Goal: Information Seeking & Learning: Check status

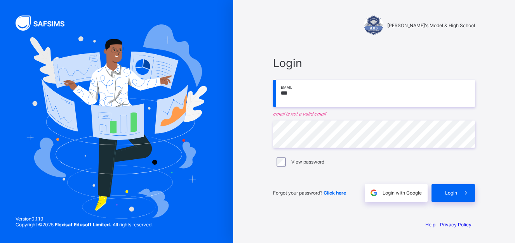
click at [296, 95] on input "***" at bounding box center [374, 93] width 202 height 27
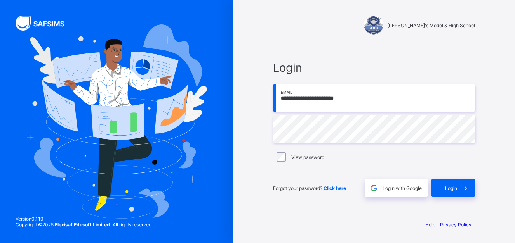
type input "**********"
click at [450, 188] on span "Login" at bounding box center [451, 189] width 12 height 6
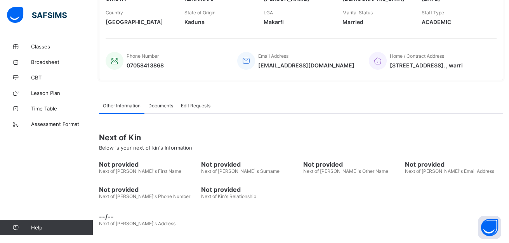
scroll to position [145, 0]
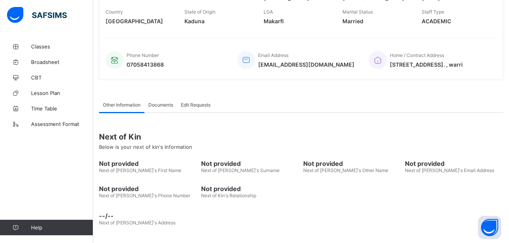
click at [245, 61] on icon at bounding box center [246, 59] width 11 height 9
click at [248, 61] on icon at bounding box center [246, 59] width 11 height 9
click at [45, 47] on span "Classes" at bounding box center [62, 46] width 62 height 6
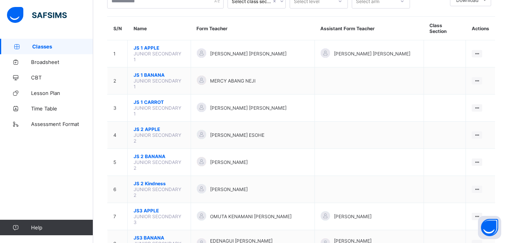
scroll to position [59, 0]
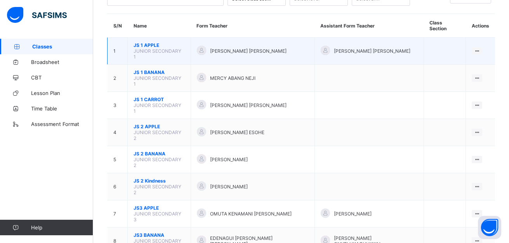
click at [245, 48] on td "[PERSON_NAME] [PERSON_NAME]" at bounding box center [253, 51] width 124 height 27
click at [157, 42] on span "JS 1 APPLE" at bounding box center [159, 45] width 51 height 6
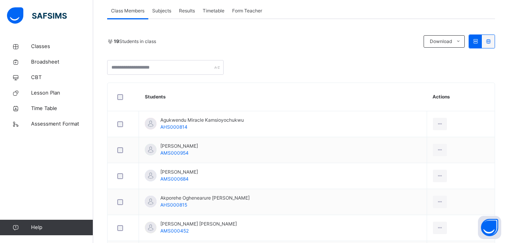
scroll to position [144, 0]
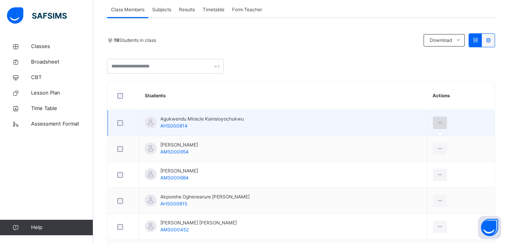
click at [447, 125] on div at bounding box center [440, 123] width 14 height 12
click at [443, 123] on icon at bounding box center [440, 123] width 7 height 7
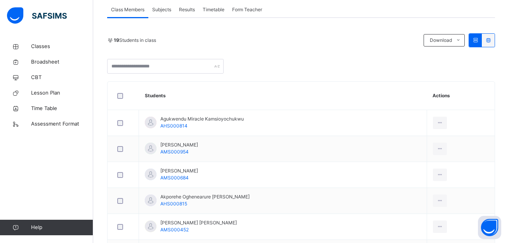
click at [164, 10] on span "Subjects" at bounding box center [161, 9] width 19 height 7
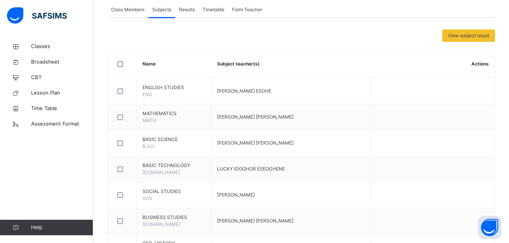
click at [187, 9] on span "Results" at bounding box center [187, 9] width 16 height 7
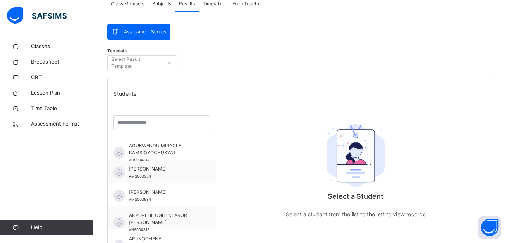
scroll to position [143, 0]
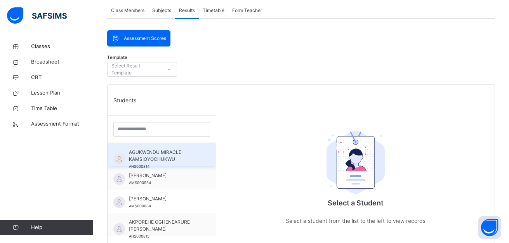
click at [162, 152] on span "AGUKWENDU MIRACLE KAMSIOYOCHUKWU" at bounding box center [163, 156] width 69 height 14
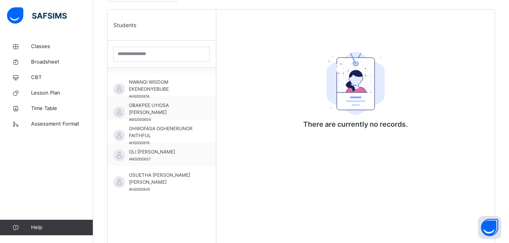
scroll to position [252, 0]
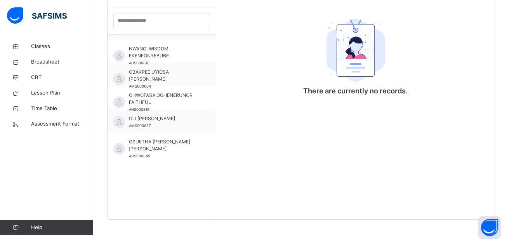
click at [358, 55] on img at bounding box center [355, 51] width 58 height 64
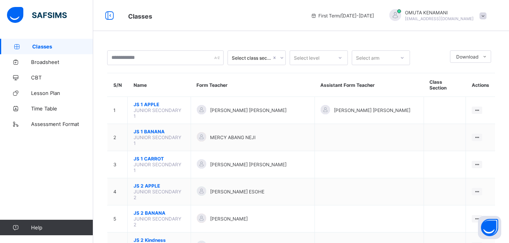
click at [402, 57] on icon at bounding box center [402, 58] width 5 height 8
click at [340, 57] on icon at bounding box center [340, 58] width 5 height 8
click at [282, 59] on icon at bounding box center [281, 58] width 5 height 8
click at [341, 56] on icon at bounding box center [340, 58] width 5 height 8
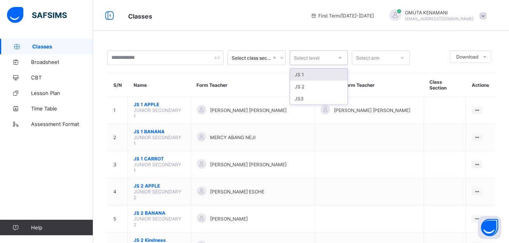
click at [341, 56] on icon at bounding box center [340, 58] width 5 height 8
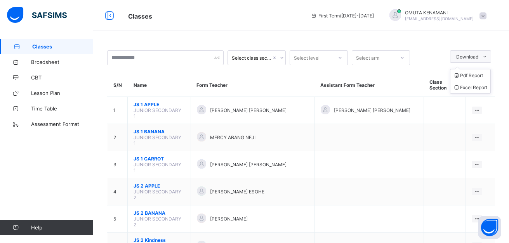
click at [487, 59] on icon at bounding box center [485, 56] width 6 height 5
click at [487, 56] on icon at bounding box center [485, 56] width 6 height 5
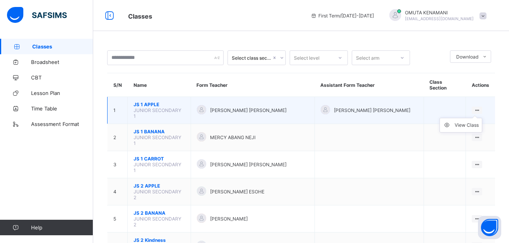
click at [482, 118] on ul "View Class" at bounding box center [460, 125] width 43 height 15
click at [481, 118] on ul "View Class" at bounding box center [460, 125] width 43 height 15
click at [480, 108] on icon at bounding box center [476, 111] width 7 height 6
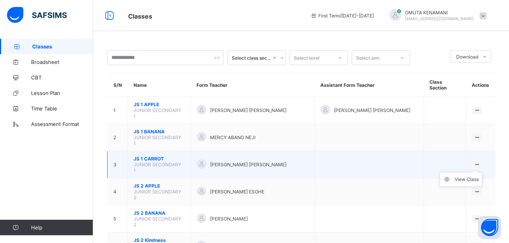
click at [480, 172] on ul "View Class" at bounding box center [460, 179] width 43 height 15
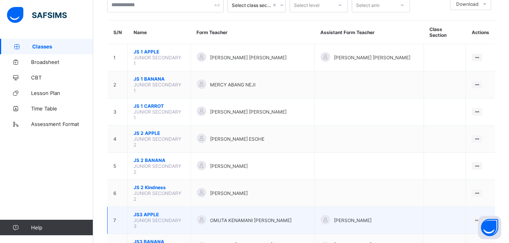
scroll to position [59, 0]
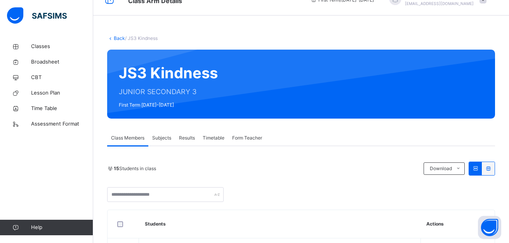
scroll to position [31, 0]
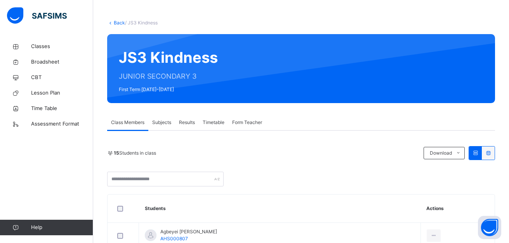
click at [184, 122] on span "Results" at bounding box center [187, 122] width 16 height 7
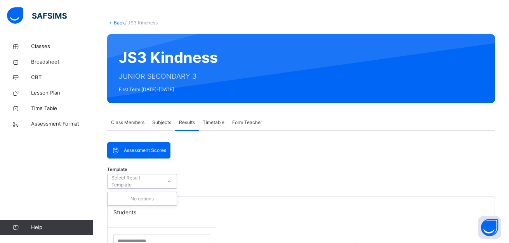
click at [169, 181] on icon at bounding box center [169, 182] width 5 height 8
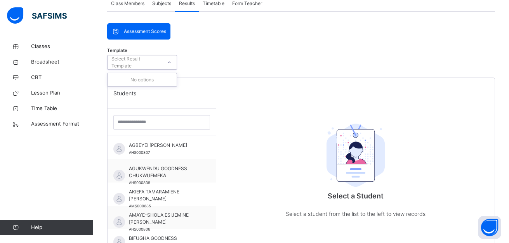
scroll to position [155, 0]
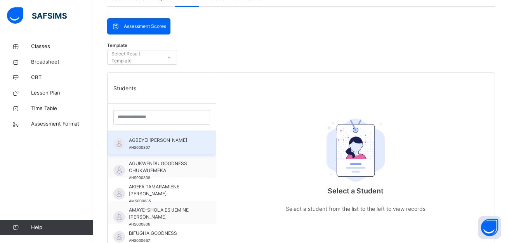
click at [154, 144] on span "AGBEYEI [PERSON_NAME]" at bounding box center [163, 140] width 69 height 7
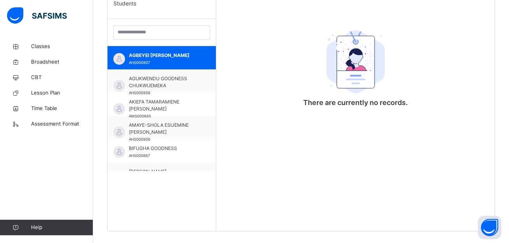
scroll to position [248, 0]
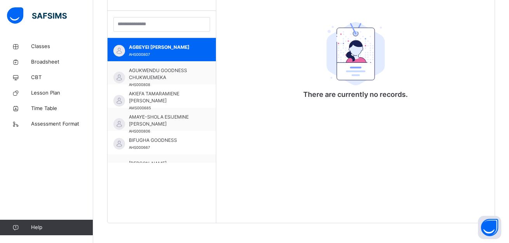
click at [331, 156] on div "There are currently no records." at bounding box center [355, 101] width 278 height 243
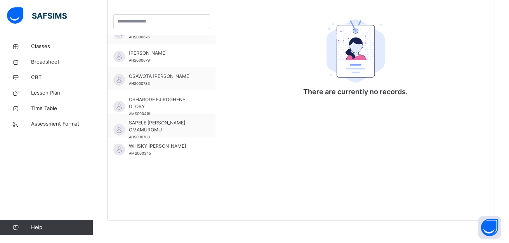
scroll to position [252, 0]
click at [41, 78] on span "CBT" at bounding box center [62, 78] width 62 height 8
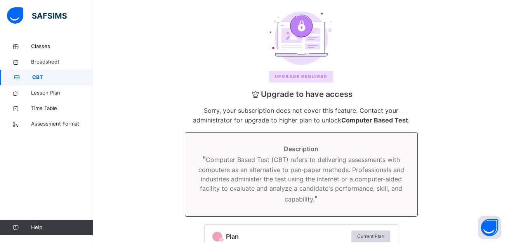
scroll to position [96, 0]
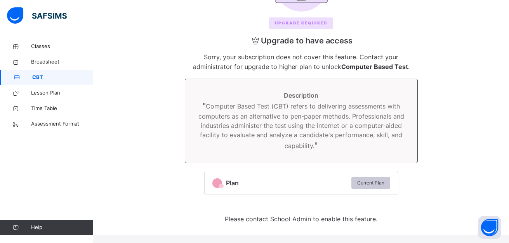
click at [375, 183] on span "Current Plan" at bounding box center [370, 183] width 27 height 7
click at [145, 55] on div "Upgrade REQUIRED Upgrade to have access Sorry, your subscription does not cover…" at bounding box center [301, 92] width 400 height 285
click at [50, 64] on span "Broadsheet" at bounding box center [62, 62] width 62 height 8
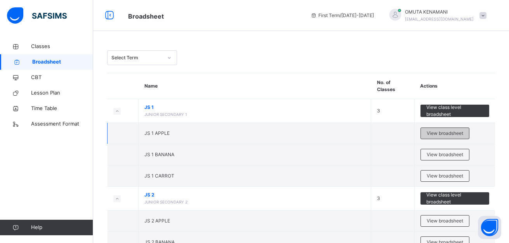
click at [463, 132] on span "View broadsheet" at bounding box center [445, 133] width 36 height 7
click at [465, 132] on div "Select Term Name No. of Classes Actions JS 1 JUNIOR SECONDARY 1 3 View class le…" at bounding box center [301, 169] width 416 height 339
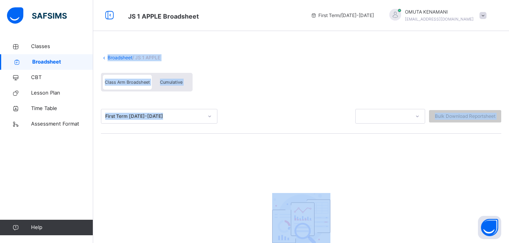
click at [417, 177] on div "Broadsheet / JS 1 APPLE Class Arm Broadsheet Cumulative First Term [DATE]-[DATE…" at bounding box center [301, 173] width 416 height 269
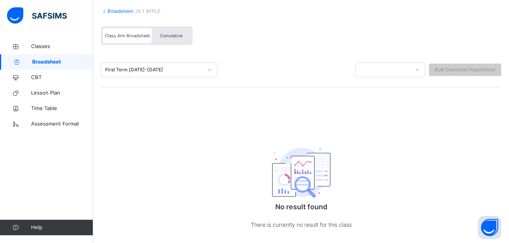
scroll to position [62, 0]
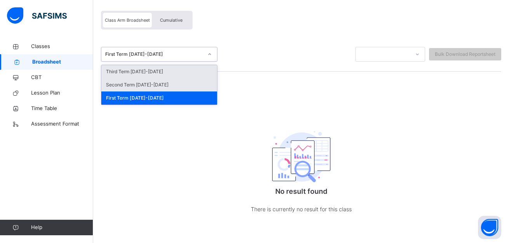
drag, startPoint x: 213, startPoint y: 59, endPoint x: 213, endPoint y: 81, distance: 21.3
click at [213, 62] on div "option Third Term [DATE]-[DATE] focused, 1 of 3. 3 results available. Use Up an…" at bounding box center [159, 54] width 116 height 15
click at [186, 75] on div "Third Term [DATE]-[DATE]" at bounding box center [159, 71] width 116 height 13
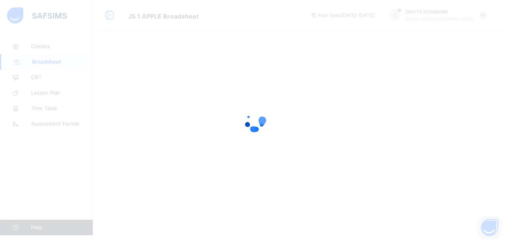
scroll to position [0, 0]
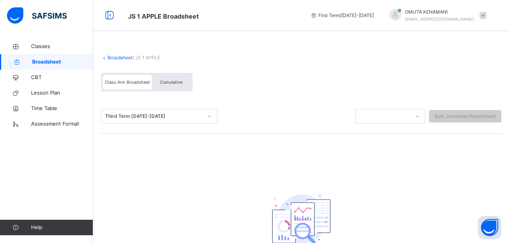
click at [210, 115] on icon at bounding box center [209, 117] width 5 height 8
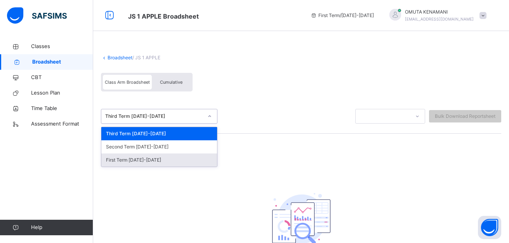
click at [178, 164] on div "First Term [DATE]-[DATE]" at bounding box center [159, 160] width 116 height 13
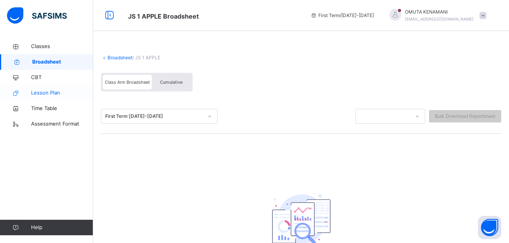
click at [55, 95] on span "Lesson Plan" at bounding box center [62, 93] width 62 height 8
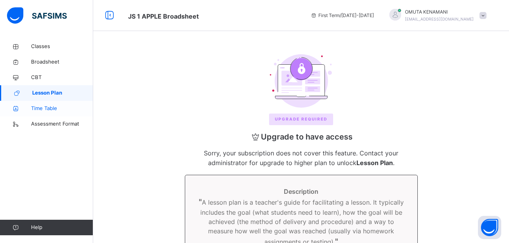
click at [58, 109] on span "Time Table" at bounding box center [62, 109] width 62 height 8
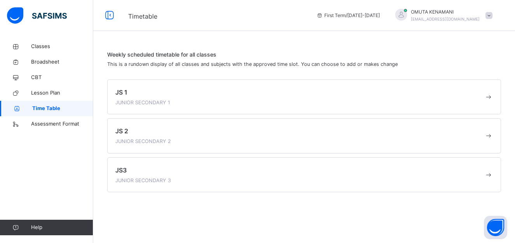
click at [191, 177] on div "JS3 JUNIOR SECONDARY 3" at bounding box center [299, 175] width 369 height 19
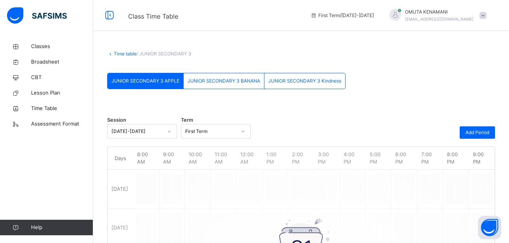
drag, startPoint x: 192, startPoint y: 180, endPoint x: 183, endPoint y: 206, distance: 28.2
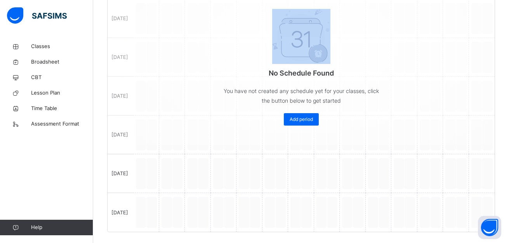
scroll to position [214, 0]
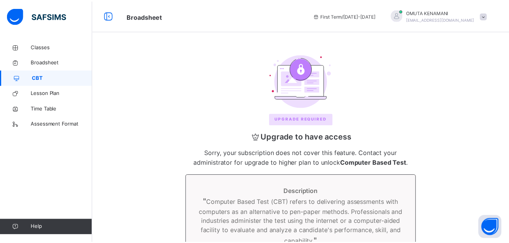
scroll to position [96, 0]
